Goal: Information Seeking & Learning: Learn about a topic

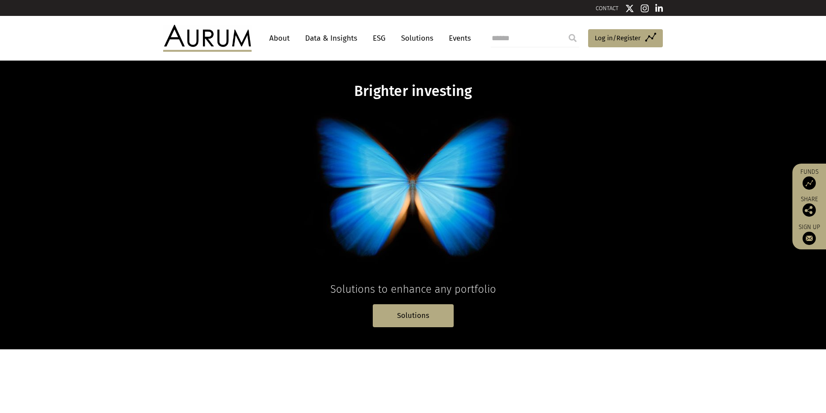
click at [318, 38] on link "Data & Insights" at bounding box center [331, 38] width 61 height 16
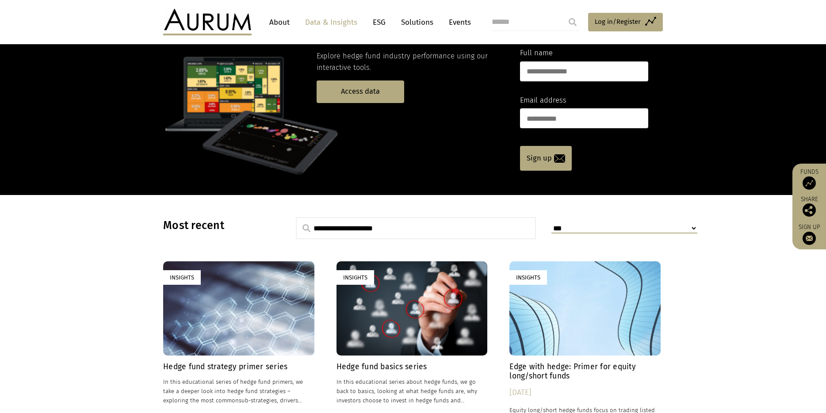
scroll to position [168, 0]
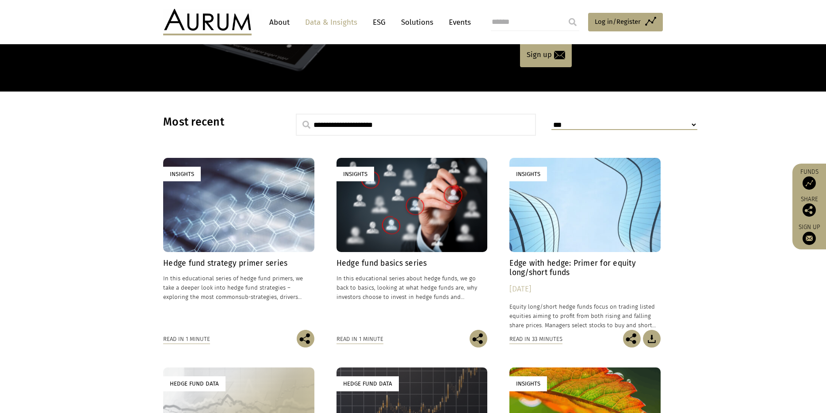
click at [403, 228] on div "Insights" at bounding box center [411, 205] width 151 height 94
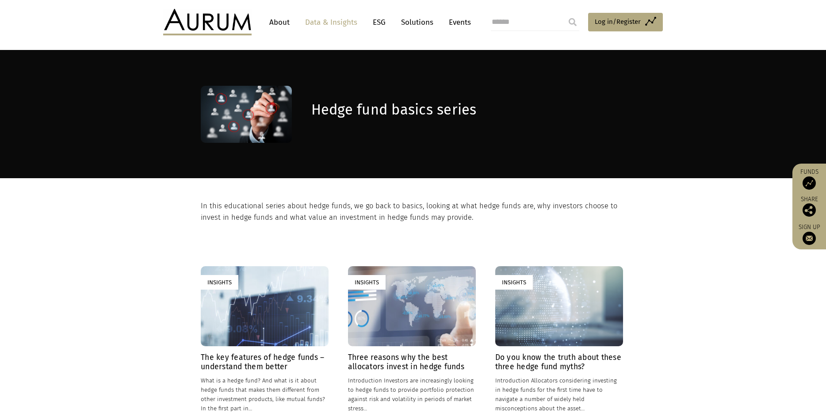
scroll to position [219, 0]
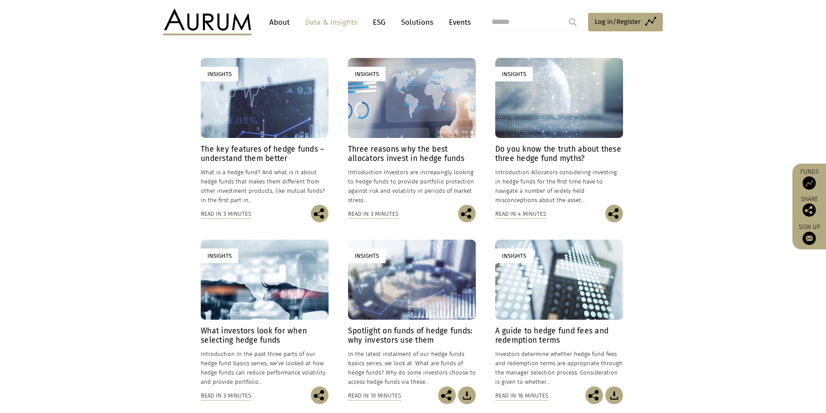
click at [263, 122] on div "Insights" at bounding box center [265, 98] width 128 height 80
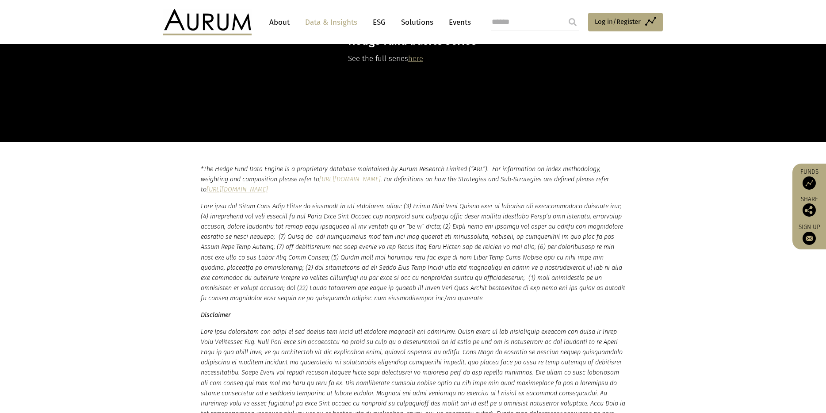
scroll to position [1111, 0]
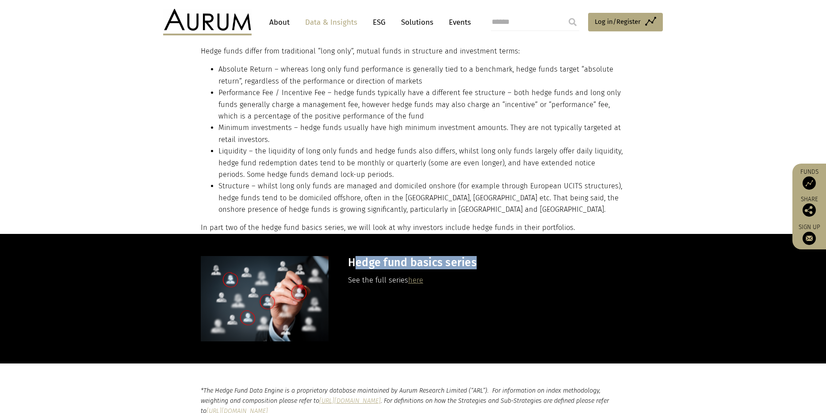
drag, startPoint x: 438, startPoint y: 259, endPoint x: 503, endPoint y: 263, distance: 65.1
click at [503, 263] on h3 "Hedge fund basics series" at bounding box center [485, 262] width 275 height 13
drag, startPoint x: 485, startPoint y: 262, endPoint x: 350, endPoint y: 266, distance: 134.4
click at [350, 266] on h3 "Hedge fund basics series" at bounding box center [485, 262] width 275 height 13
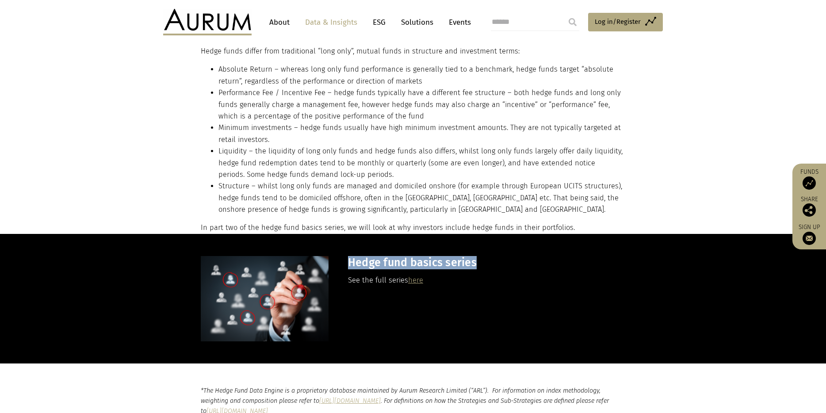
click at [350, 266] on h3 "Hedge fund basics series" at bounding box center [485, 262] width 275 height 13
drag, startPoint x: 349, startPoint y: 262, endPoint x: 486, endPoint y: 259, distance: 137.5
click at [486, 259] on h3 "Hedge fund basics series" at bounding box center [485, 262] width 275 height 13
drag, startPoint x: 347, startPoint y: 262, endPoint x: 482, endPoint y: 263, distance: 134.8
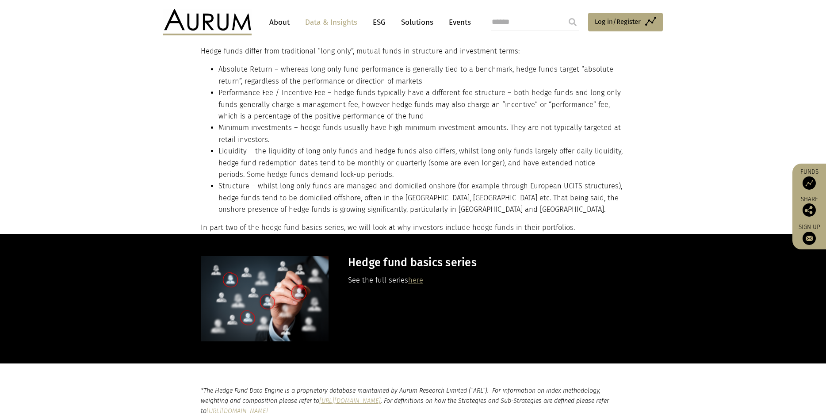
click at [487, 260] on h3 "Hedge fund basics series" at bounding box center [485, 262] width 275 height 13
drag, startPoint x: 479, startPoint y: 263, endPoint x: 347, endPoint y: 263, distance: 132.1
click at [348, 263] on h3 "Hedge fund basics series" at bounding box center [485, 262] width 275 height 13
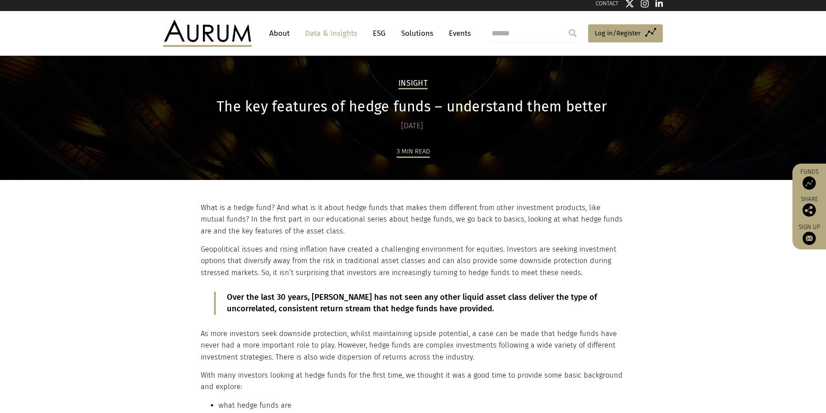
scroll to position [0, 0]
